Goal: Check status

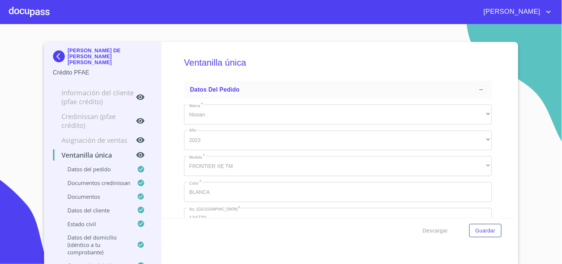
click at [56, 14] on div "[PERSON_NAME]" at bounding box center [301, 12] width 503 height 12
click at [47, 10] on div at bounding box center [29, 12] width 41 height 24
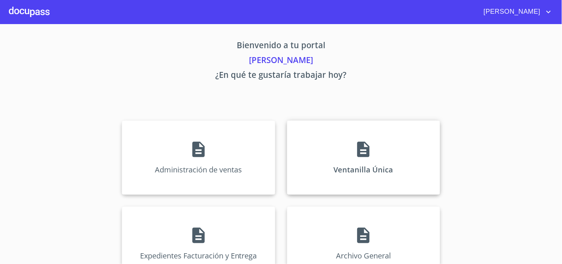
click at [419, 181] on div "Ventanilla Única" at bounding box center [363, 157] width 153 height 74
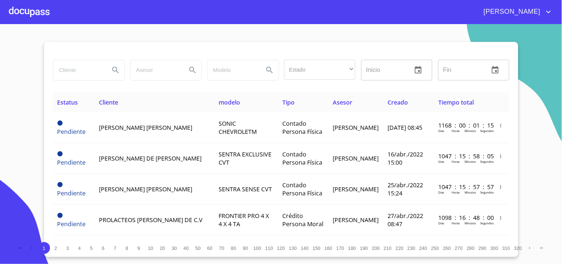
click at [104, 75] on div at bounding box center [88, 70] width 71 height 20
type input "[PERSON_NAME] [PERSON_NAME]"
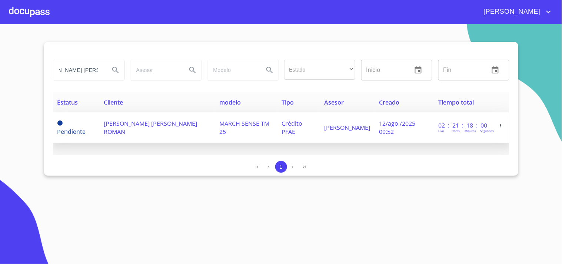
scroll to position [0, 0]
click at [351, 137] on td "[PERSON_NAME]" at bounding box center [347, 127] width 55 height 31
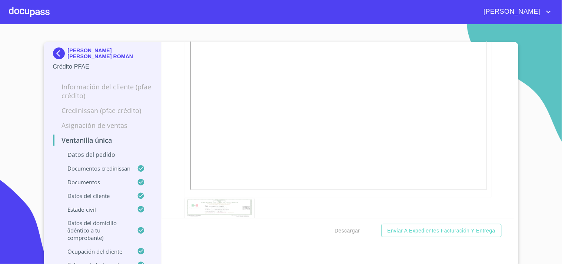
scroll to position [2450, 0]
click at [27, 10] on div at bounding box center [29, 12] width 41 height 24
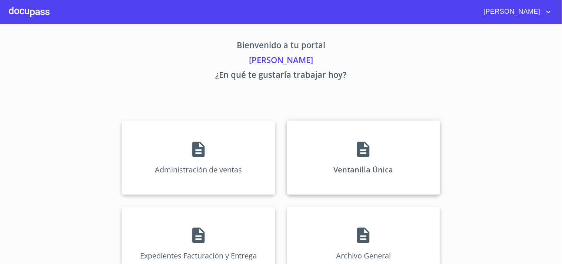
click at [338, 146] on div "Ventanilla Única" at bounding box center [363, 157] width 153 height 74
